Goal: Task Accomplishment & Management: Complete application form

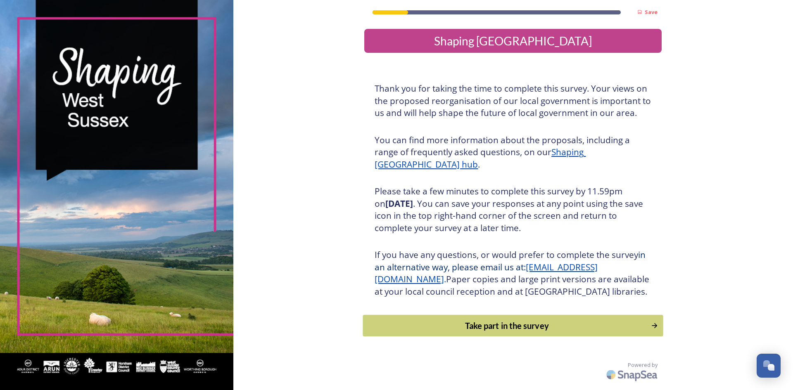
click at [466, 332] on div "Take part in the survey" at bounding box center [507, 326] width 279 height 12
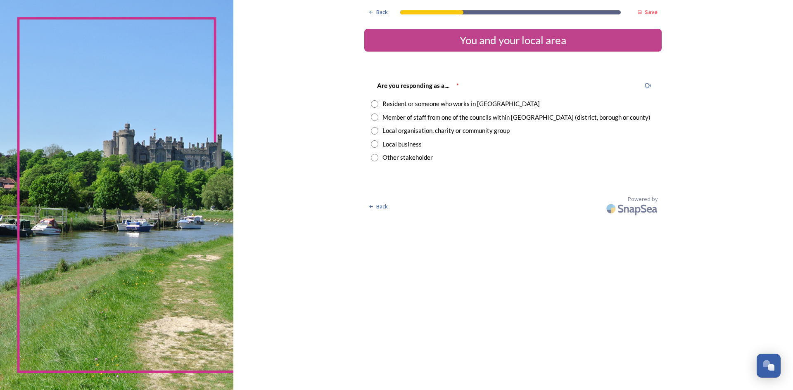
click at [376, 107] on input "radio" at bounding box center [374, 103] width 7 height 7
radio input "true"
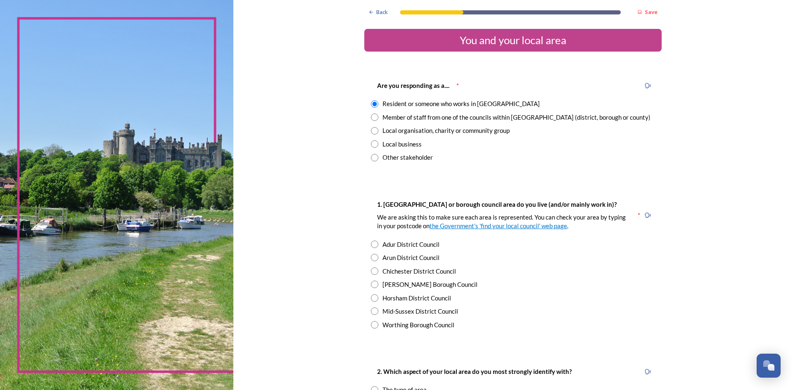
click at [371, 286] on input "radio" at bounding box center [374, 284] width 7 height 7
radio input "true"
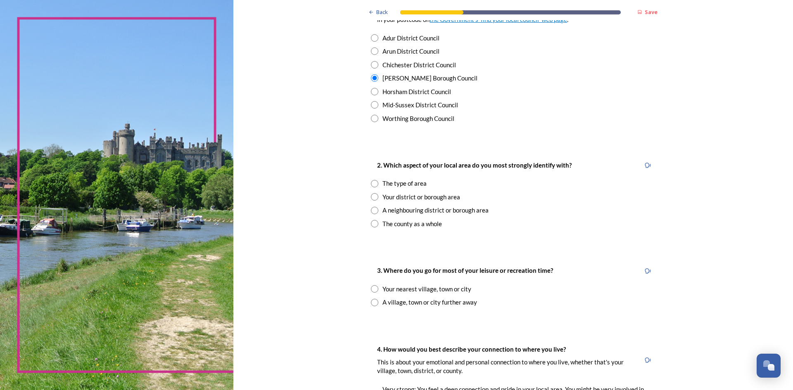
click at [371, 184] on input "radio" at bounding box center [374, 183] width 7 height 7
radio input "true"
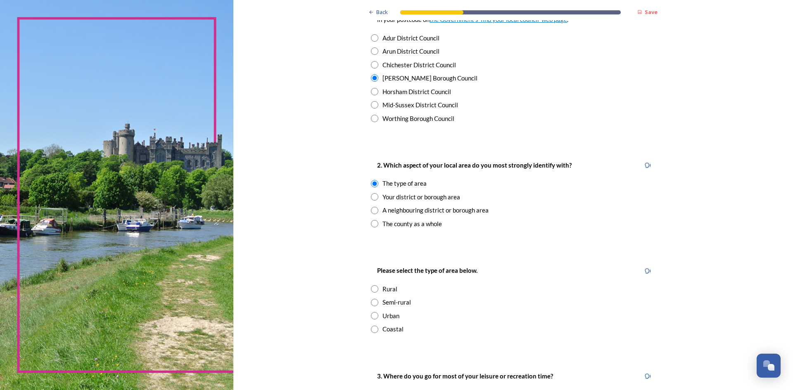
click at [371, 198] on input "radio" at bounding box center [374, 196] width 7 height 7
radio input "true"
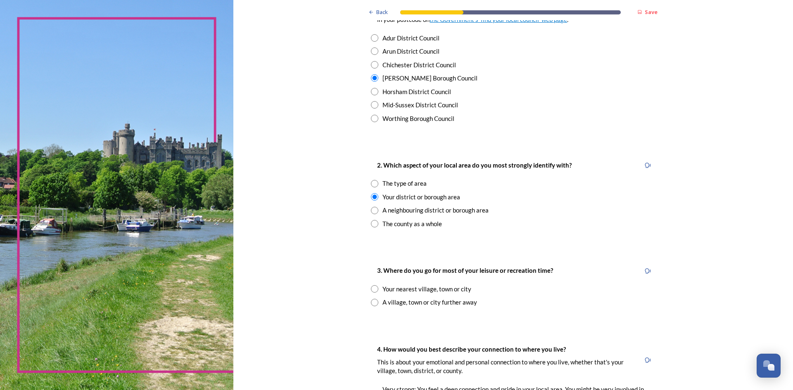
click at [373, 189] on div "2. Which aspect of your local area do you most strongly identify with? The type…" at bounding box center [512, 194] width 297 height 85
click at [371, 184] on input "radio" at bounding box center [374, 183] width 7 height 7
radio input "true"
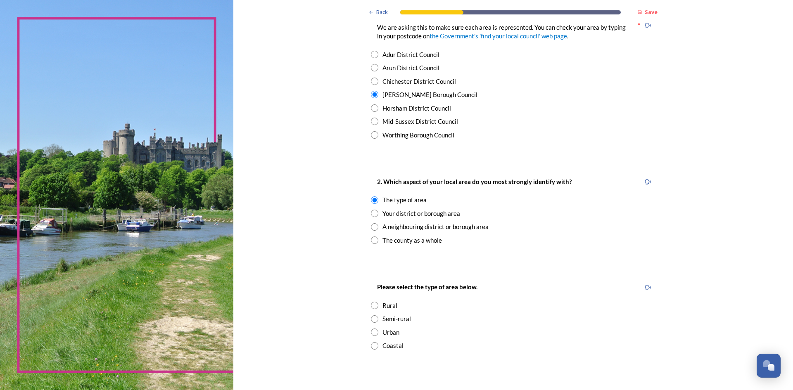
scroll to position [195, 0]
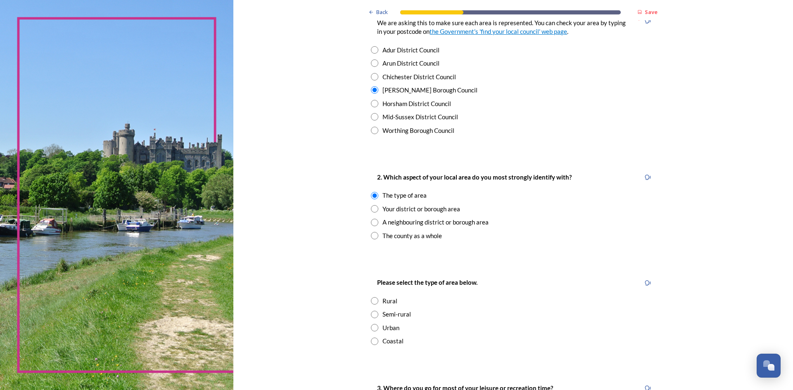
click at [371, 208] on input "radio" at bounding box center [374, 208] width 7 height 7
radio input "true"
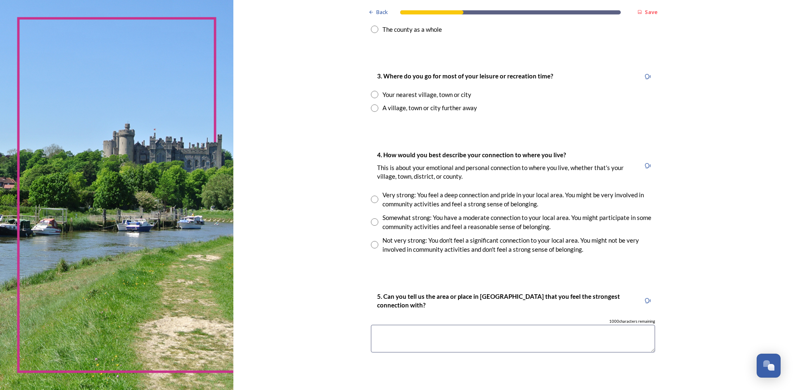
scroll to position [583, 0]
